Goal: Task Accomplishment & Management: Complete application form

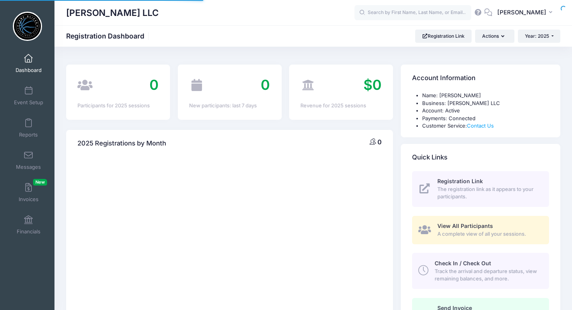
select select
click at [28, 89] on span at bounding box center [28, 91] width 0 height 9
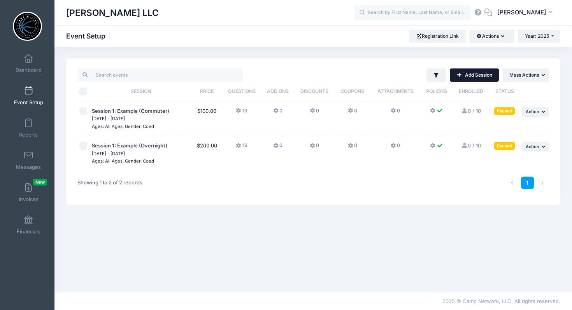
click at [480, 77] on link "Add Session" at bounding box center [474, 74] width 49 height 13
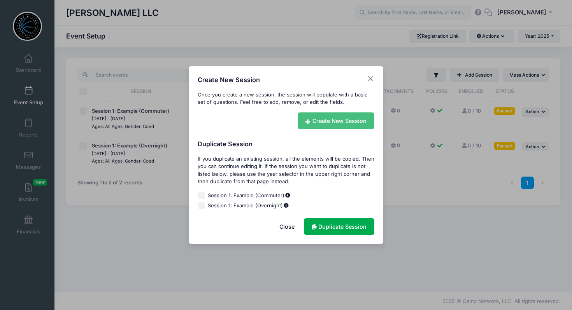
click at [346, 122] on link "Create New Session" at bounding box center [336, 120] width 77 height 17
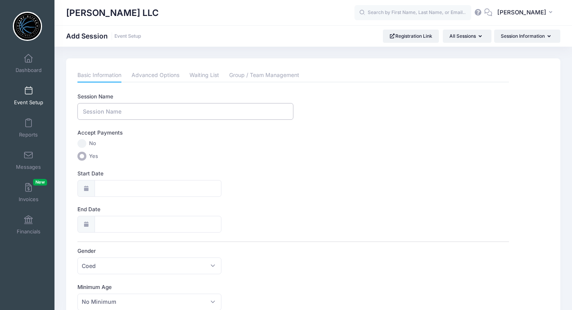
click at [166, 110] on input "Session Name" at bounding box center [184, 111] width 215 height 17
click at [84, 112] on input "[PERSON_NAME] Basketball" at bounding box center [184, 111] width 215 height 17
drag, startPoint x: 233, startPoint y: 114, endPoint x: 168, endPoint y: 110, distance: 65.1
click at [168, 110] on input "[DATE] Basketball Camp [PERSON_NAME] Basketball" at bounding box center [184, 111] width 215 height 17
click at [82, 110] on input "[DATE] Basketball Camp" at bounding box center [184, 111] width 215 height 17
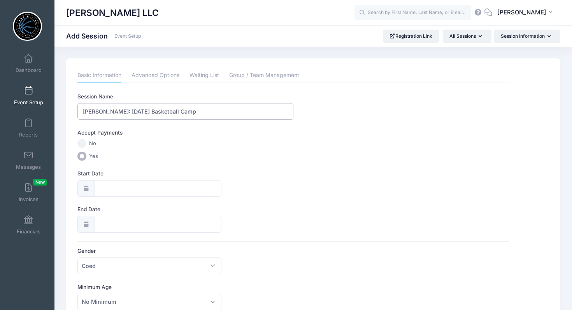
type input "[PERSON_NAME]: [DATE] Basketball Camp"
click at [97, 187] on input "Start Date" at bounding box center [158, 188] width 127 height 17
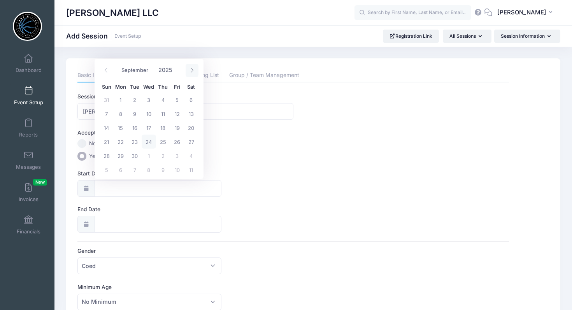
click at [193, 70] on icon at bounding box center [191, 70] width 5 height 5
select select "10"
click at [121, 156] on span "24" at bounding box center [121, 156] width 14 height 14
type input "[DATE]"
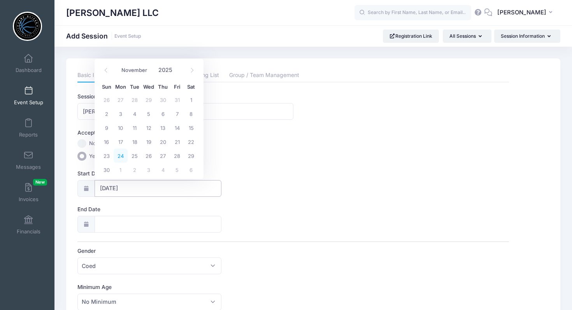
type input "[DATE]"
select select "10"
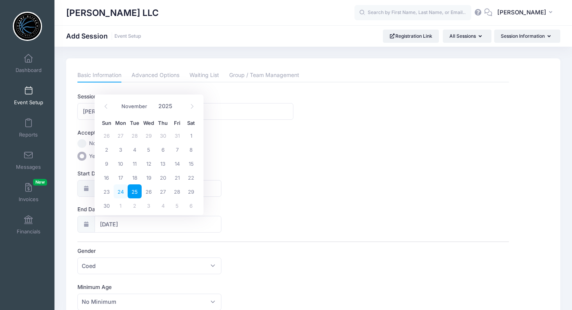
click at [121, 192] on span "24" at bounding box center [121, 191] width 14 height 14
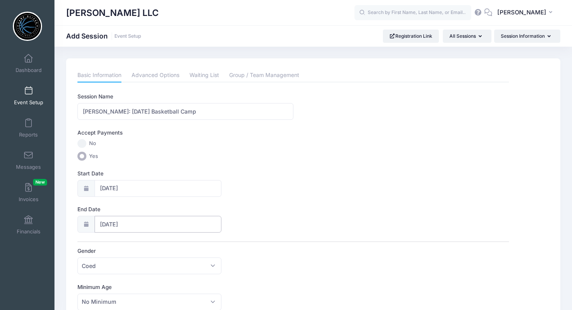
click at [128, 223] on input "[DATE]" at bounding box center [158, 224] width 127 height 17
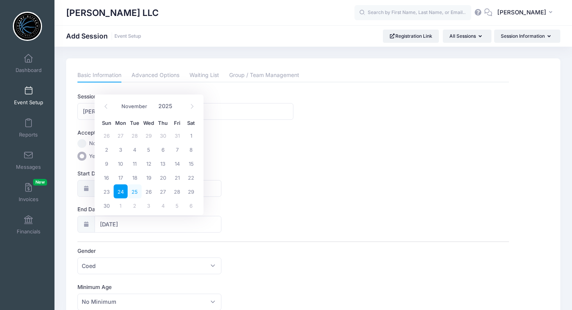
click at [135, 191] on span "25" at bounding box center [135, 191] width 14 height 14
type input "[DATE]"
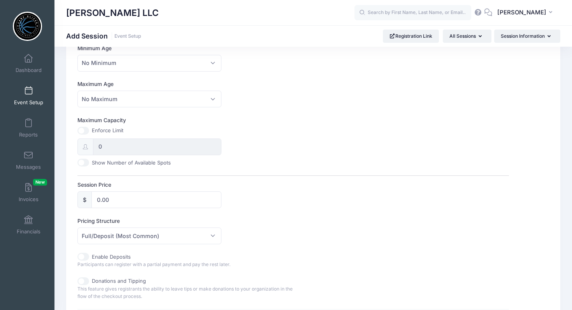
scroll to position [241, 0]
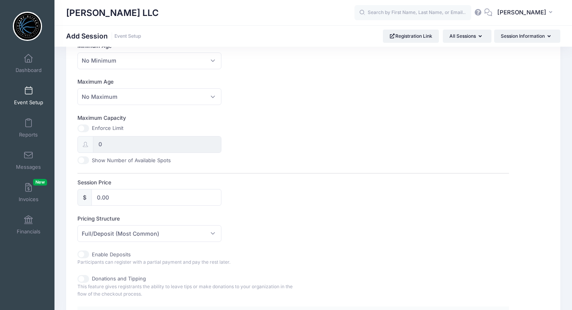
click at [82, 128] on input "Maximum Capacity" at bounding box center [83, 128] width 12 height 8
click at [84, 127] on input "Maximum Capacity" at bounding box center [83, 128] width 12 height 8
checkbox input "false"
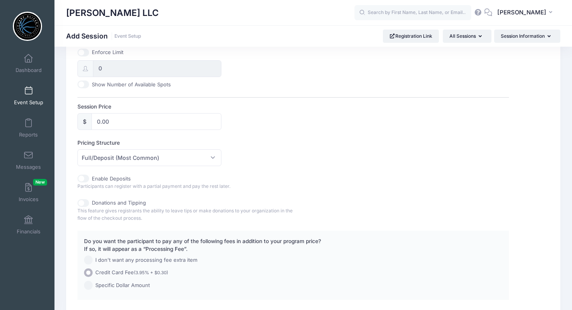
scroll to position [317, 0]
click at [113, 121] on input "0.00" at bounding box center [156, 121] width 130 height 17
type input "0"
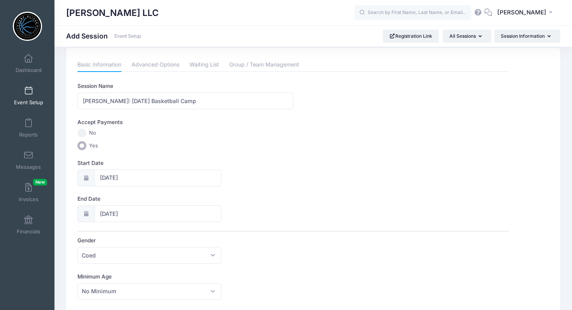
scroll to position [0, 0]
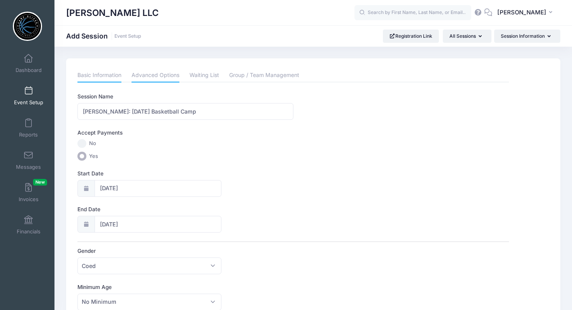
type input "240.00"
click at [162, 74] on link "Advanced Options" at bounding box center [155, 75] width 48 height 14
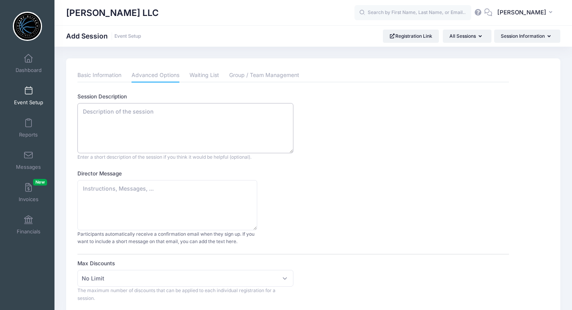
click at [146, 119] on textarea "Session Description" at bounding box center [184, 128] width 215 height 50
click at [277, 78] on link "Group / Team Management" at bounding box center [264, 75] width 70 height 14
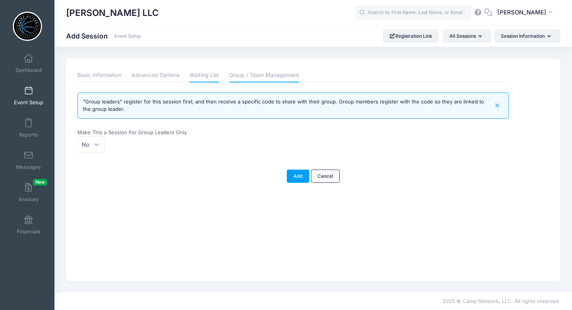
click at [209, 79] on link "Waiting List" at bounding box center [204, 75] width 30 height 14
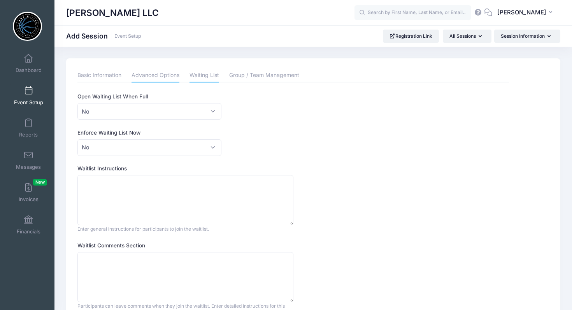
click at [149, 77] on link "Advanced Options" at bounding box center [155, 75] width 48 height 14
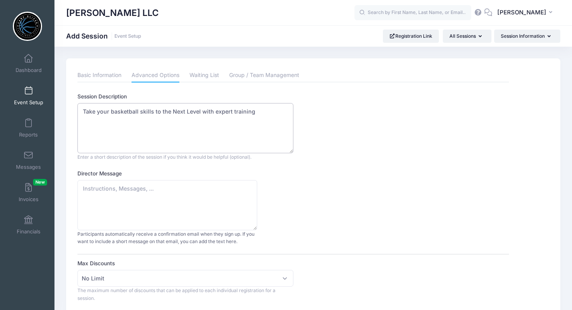
click at [266, 111] on textarea "Take your basketball skills to the Next Level with expert training" at bounding box center [184, 128] width 215 height 50
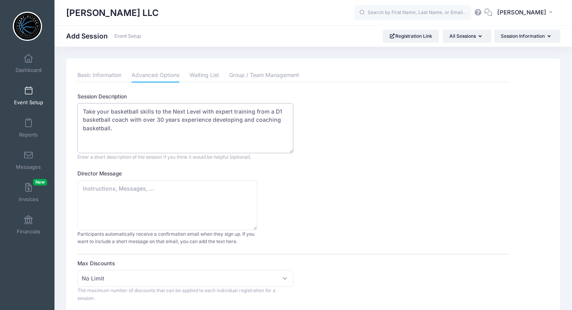
paste textarea ""Join us for the ultimate basketball experience! Our camp focuses on skill deve…"
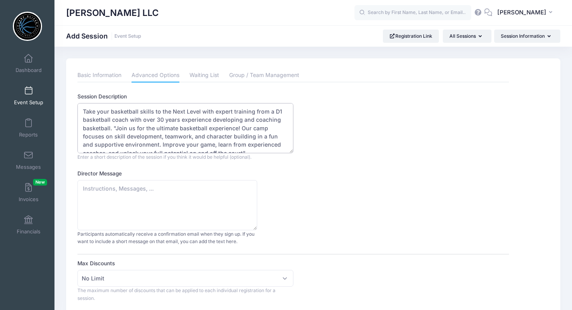
scroll to position [4, 0]
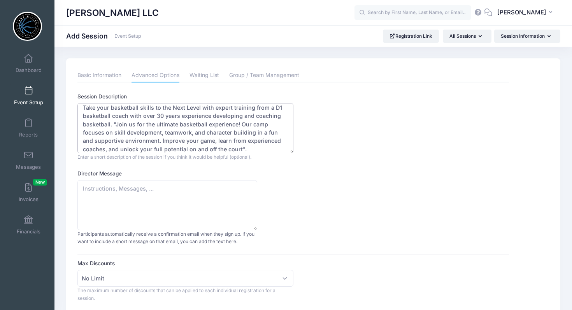
click at [116, 124] on textarea "Take your basketball skills to the Next Level with expert training from a D1 ba…" at bounding box center [184, 128] width 215 height 50
drag, startPoint x: 152, startPoint y: 124, endPoint x: 114, endPoint y: 124, distance: 37.7
click at [114, 124] on textarea "Take your basketball skills to the Next Level with expert training from a D1 ba…" at bounding box center [184, 128] width 215 height 50
click at [205, 149] on textarea "Take your basketball skills to the Next Level with expert training from a D1 ba…" at bounding box center [184, 128] width 215 height 50
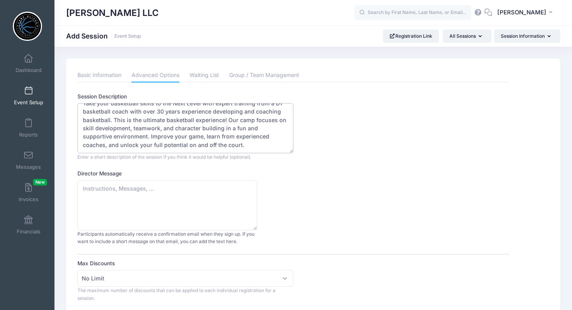
scroll to position [0, 0]
drag, startPoint x: 217, startPoint y: 144, endPoint x: 87, endPoint y: 105, distance: 136.0
click at [87, 105] on textarea "Take your basketball skills to the Next Level with expert training from a D1 ba…" at bounding box center [184, 128] width 215 height 50
type textarea "Take your basketball skills to the Next Level with expert training from a D1 ba…"
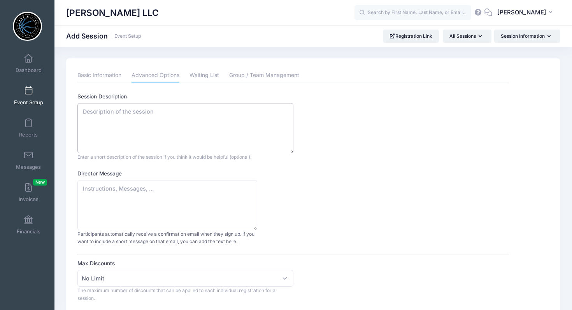
paste textarea "Take Your Game to the Next Level! Train with a Division I Basketball Coach with…"
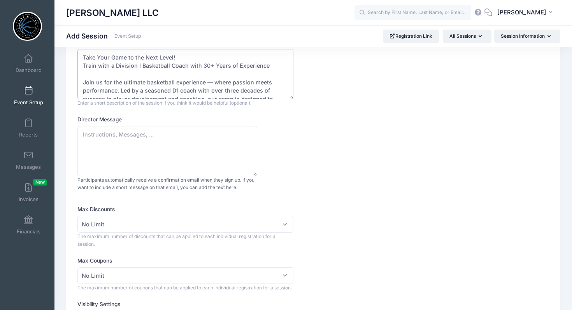
scroll to position [55, 0]
type textarea "Take Your Game to the Next Level! Train with a Division I Basketball Coach with…"
click at [162, 138] on textarea "Director Message" at bounding box center [167, 150] width 180 height 50
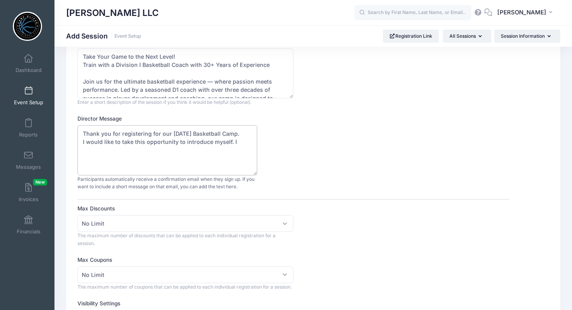
click at [244, 147] on textarea "Thank you for registering for our [DATE] Basketball Camp. I would like to take …" at bounding box center [167, 150] width 180 height 50
drag, startPoint x: 247, startPoint y: 159, endPoint x: 235, endPoint y: 149, distance: 15.7
click at [235, 149] on textarea "Thank you for registering for our [DATE] Basketball Camp. I would like to take …" at bounding box center [167, 150] width 180 height 50
type textarea "Thank you for registering for our [DATE] Basketball Camp. I would like to take …"
